Goal: Information Seeking & Learning: Learn about a topic

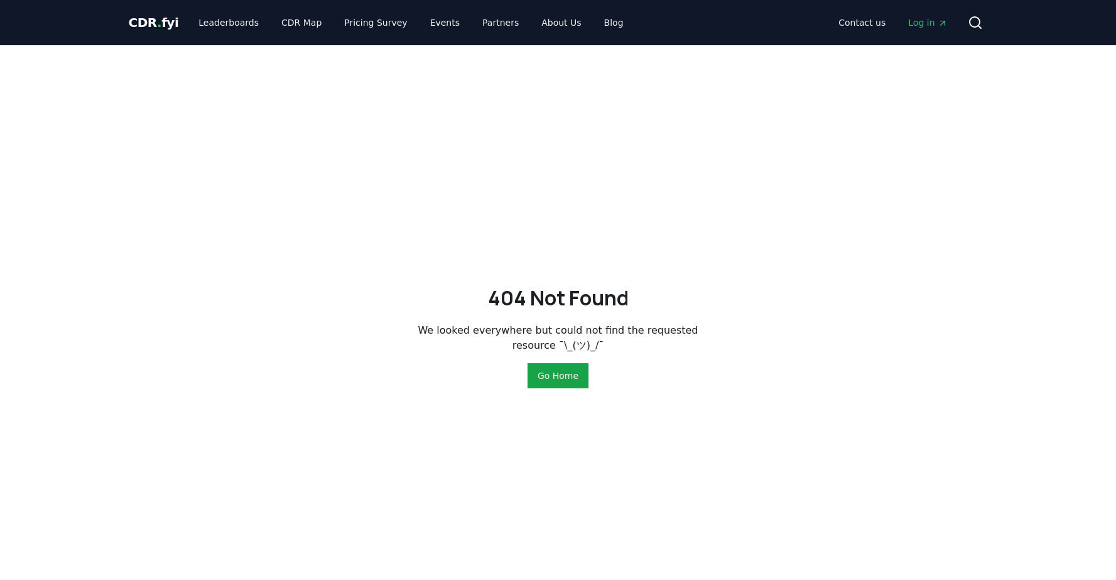
drag, startPoint x: 0, startPoint y: 0, endPoint x: 160, endPoint y: 26, distance: 162.2
click at [160, 26] on span "CDR . fyi" at bounding box center [154, 22] width 50 height 15
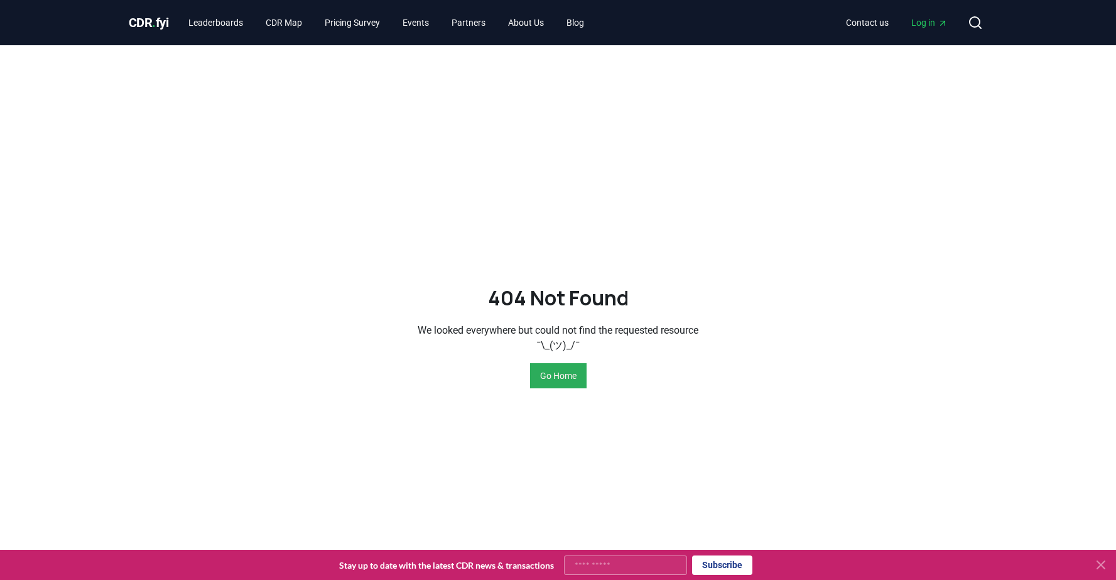
click at [547, 382] on button "Go Home" at bounding box center [558, 375] width 57 height 25
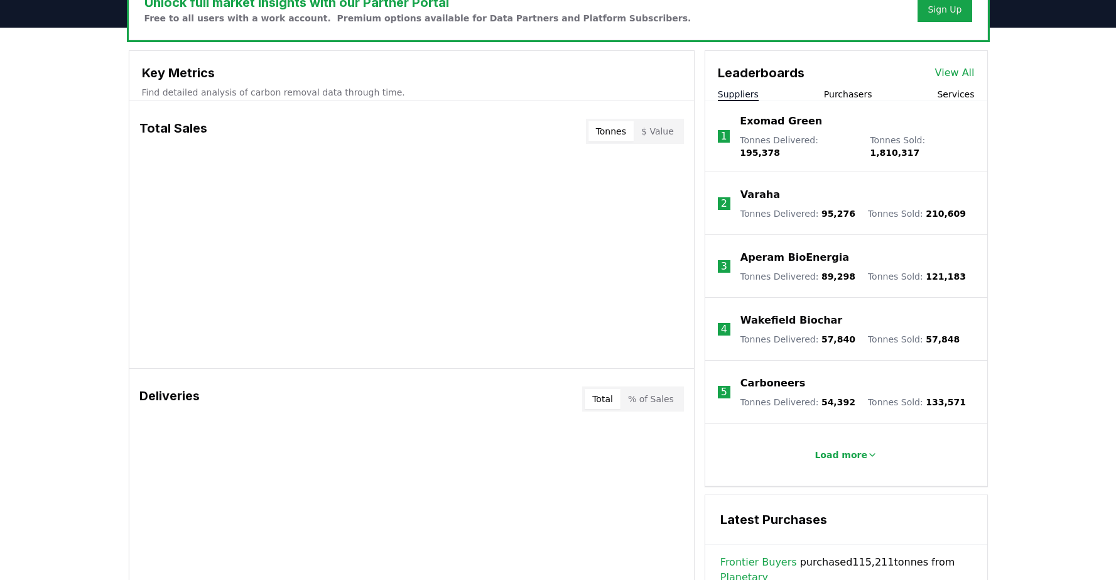
scroll to position [408, 0]
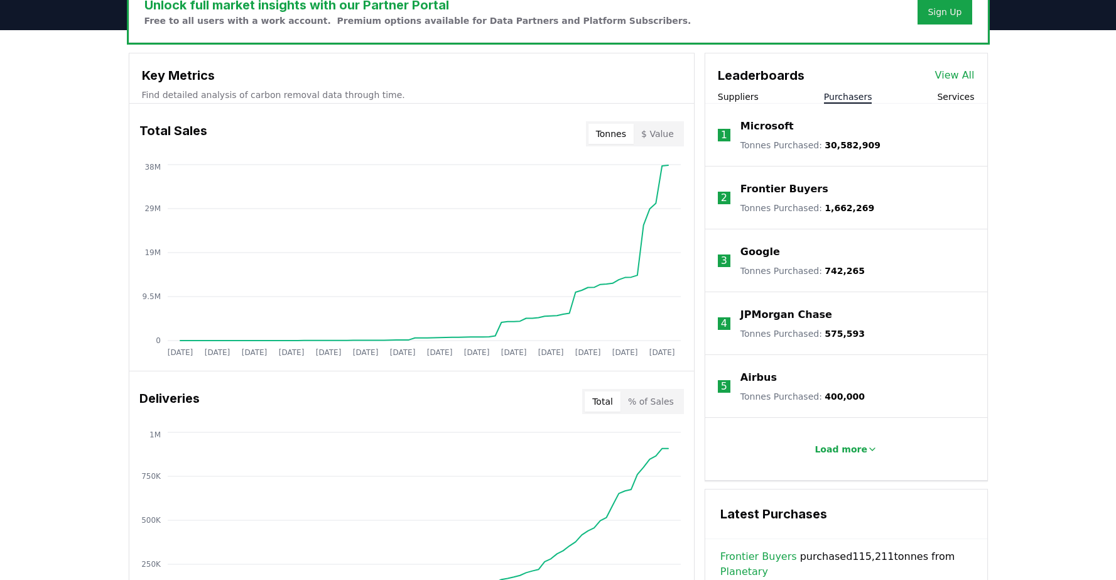
click at [838, 102] on button "Purchasers" at bounding box center [848, 96] width 48 height 13
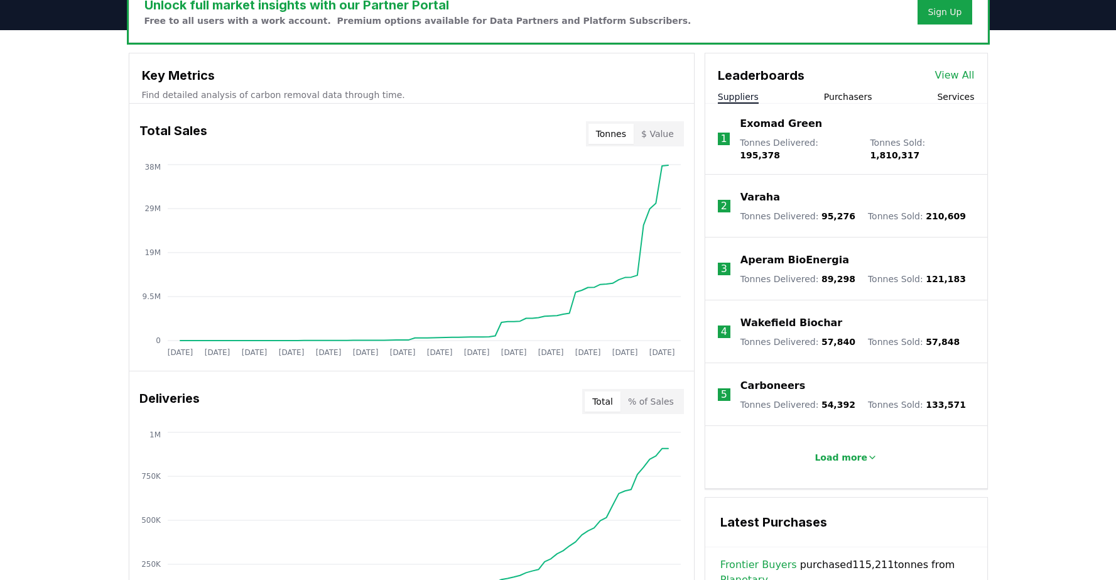
click at [752, 99] on button "Suppliers" at bounding box center [738, 96] width 41 height 13
click at [837, 99] on button "Purchasers" at bounding box center [848, 96] width 48 height 13
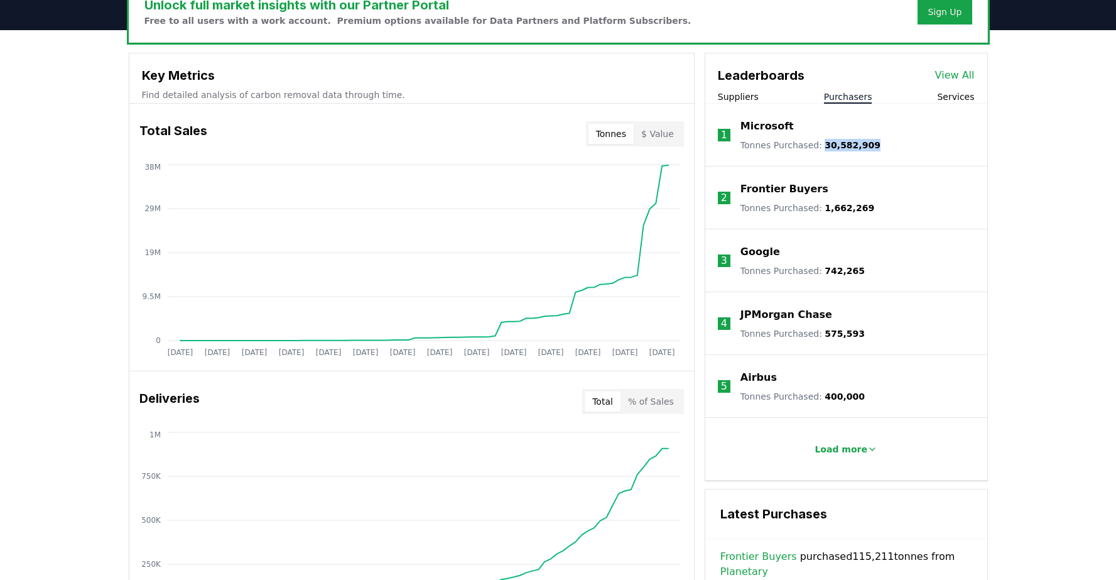
drag, startPoint x: 822, startPoint y: 148, endPoint x: 917, endPoint y: 139, distance: 95.9
click at [917, 139] on li "1 Microsoft Tonnes Purchased : 30,582,909" at bounding box center [846, 135] width 282 height 63
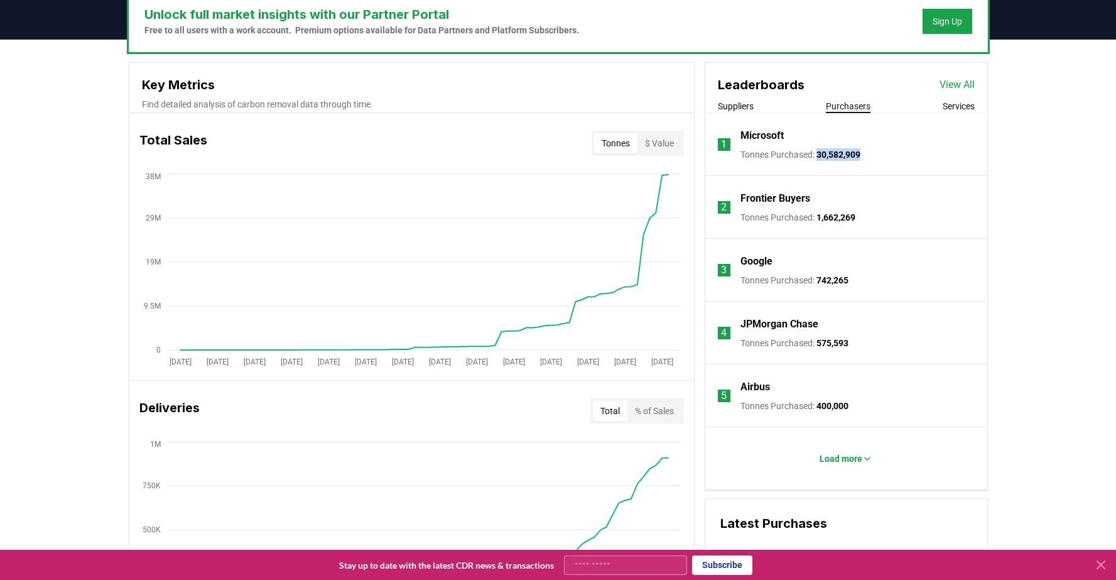
scroll to position [330, 0]
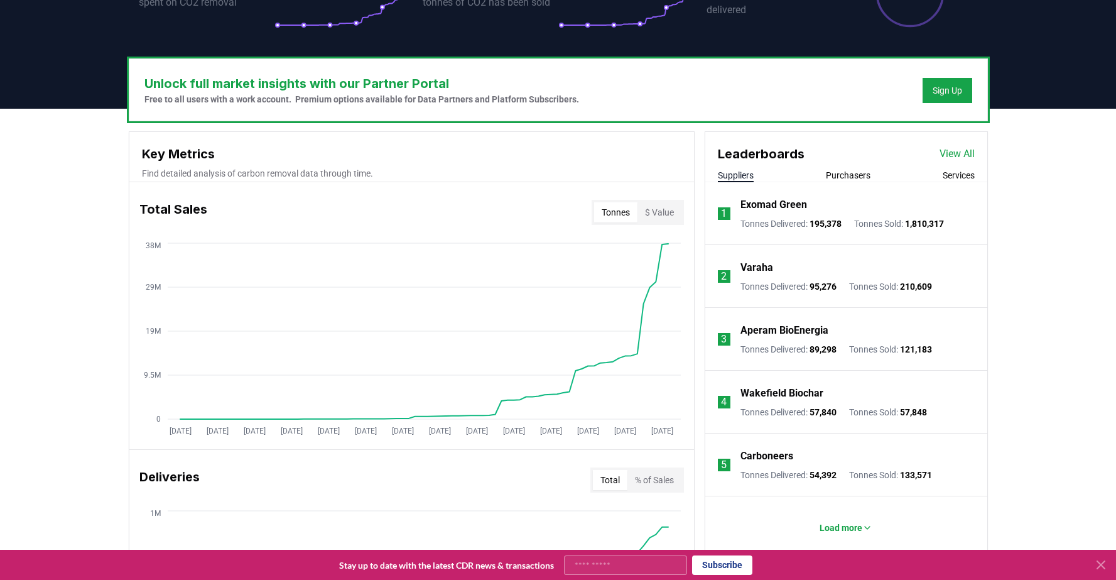
click at [745, 176] on button "Suppliers" at bounding box center [736, 175] width 36 height 13
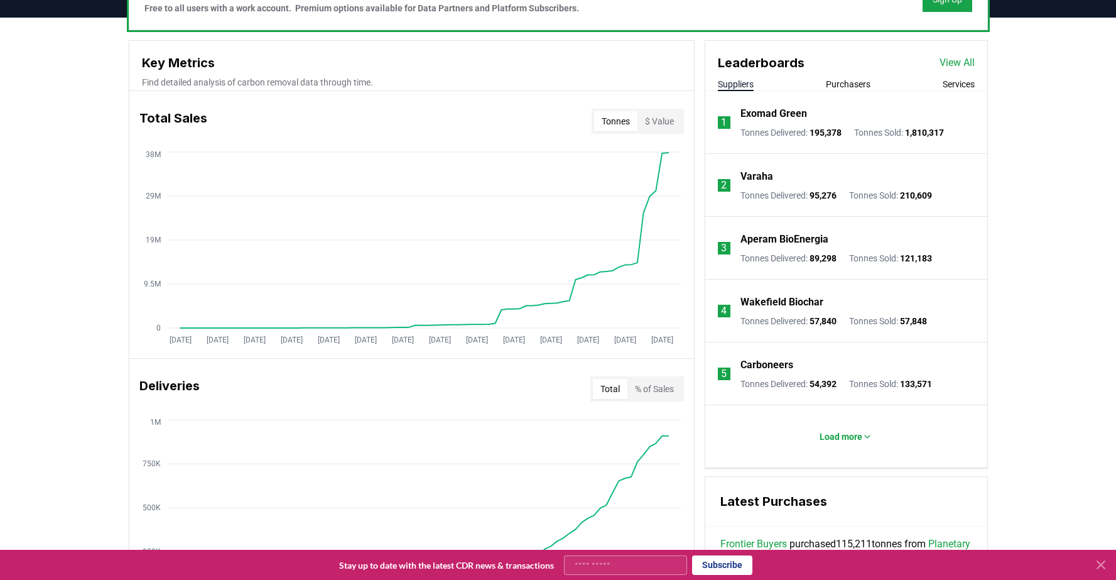
scroll to position [445, 0]
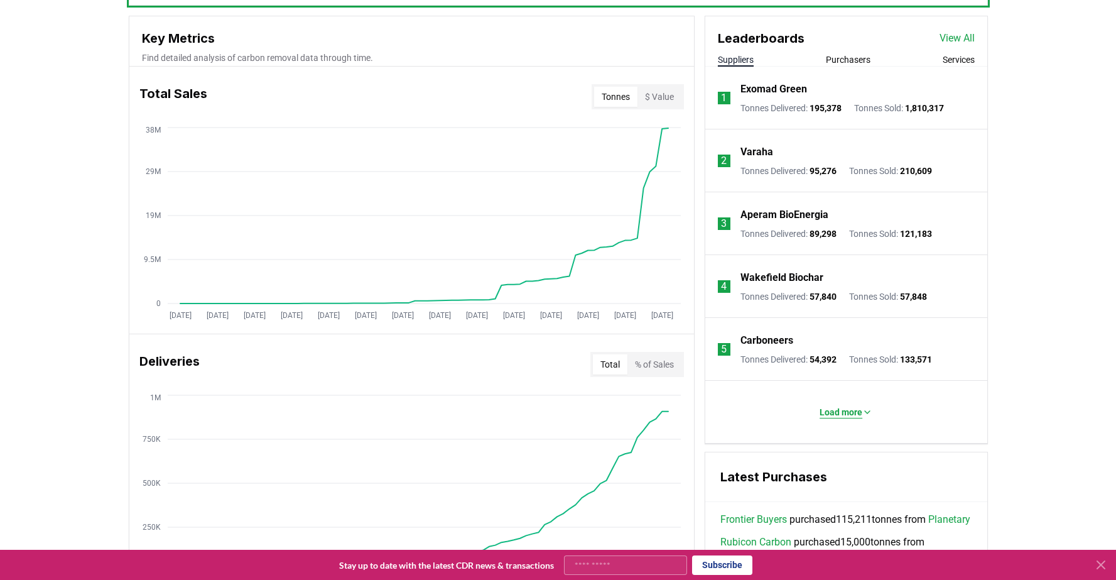
click at [843, 418] on button "Load more" at bounding box center [845, 411] width 73 height 25
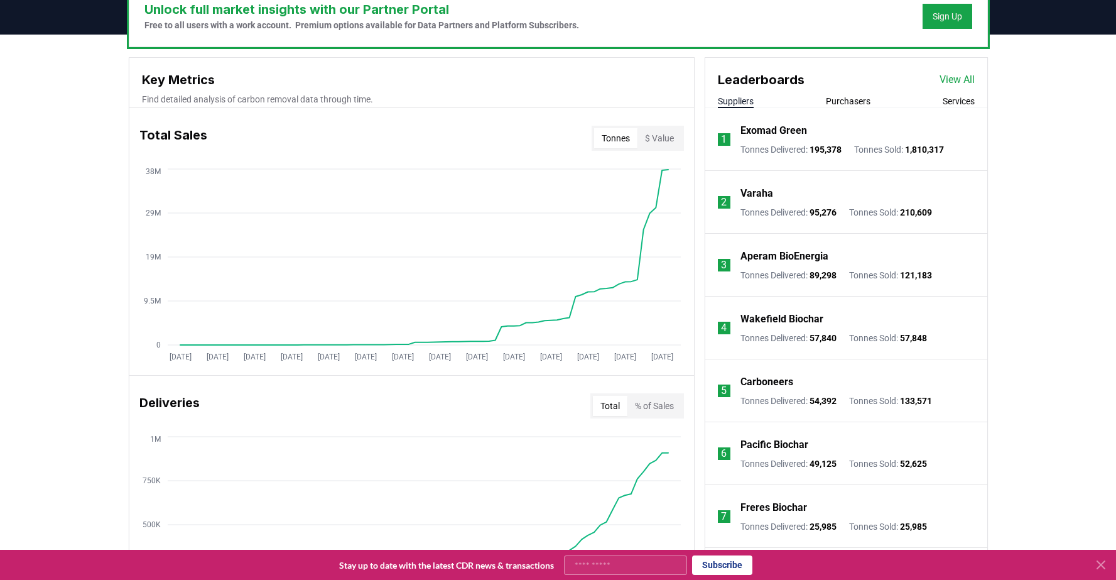
scroll to position [399, 0]
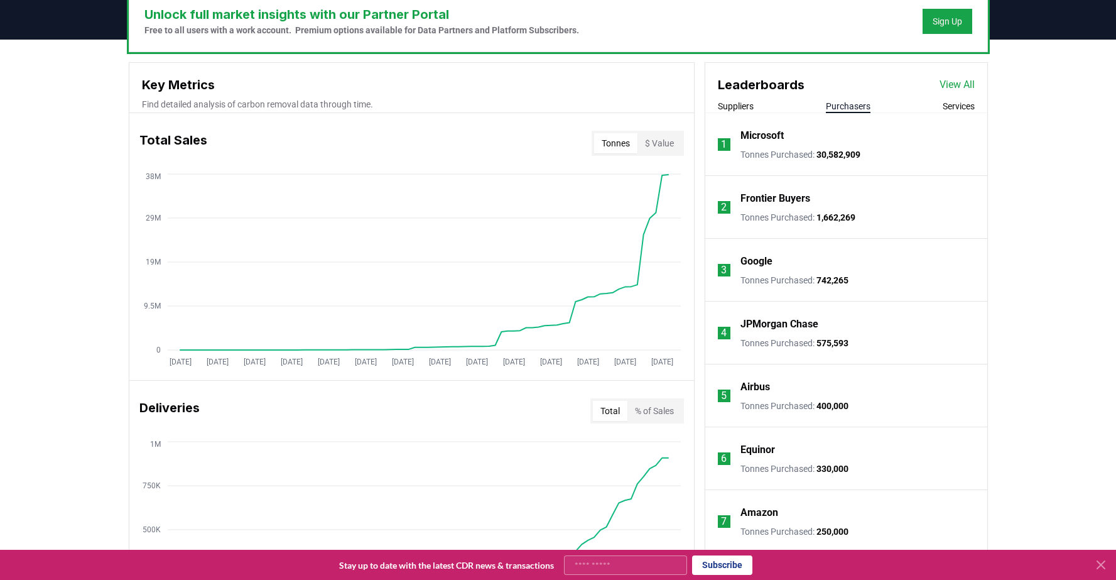
click at [850, 109] on button "Purchasers" at bounding box center [848, 106] width 45 height 13
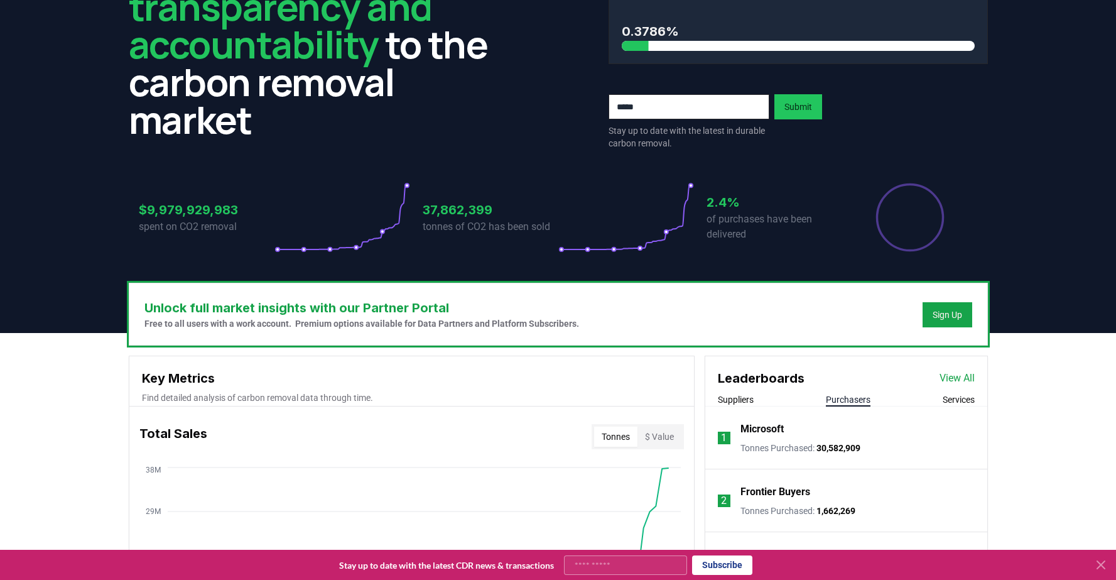
scroll to position [0, 0]
